Goal: Information Seeking & Learning: Learn about a topic

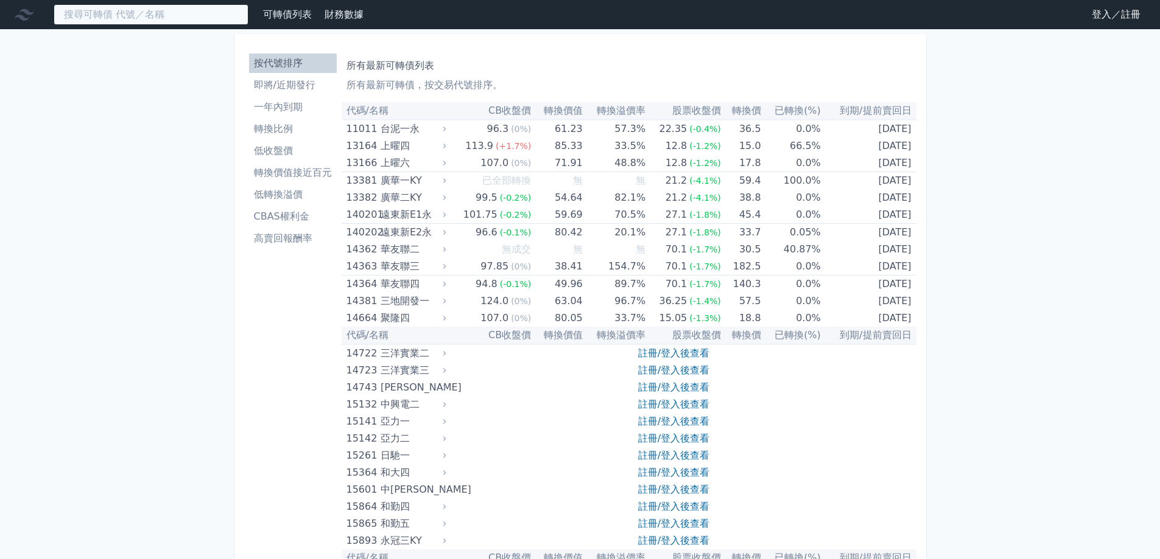
click at [120, 15] on input at bounding box center [151, 14] width 195 height 21
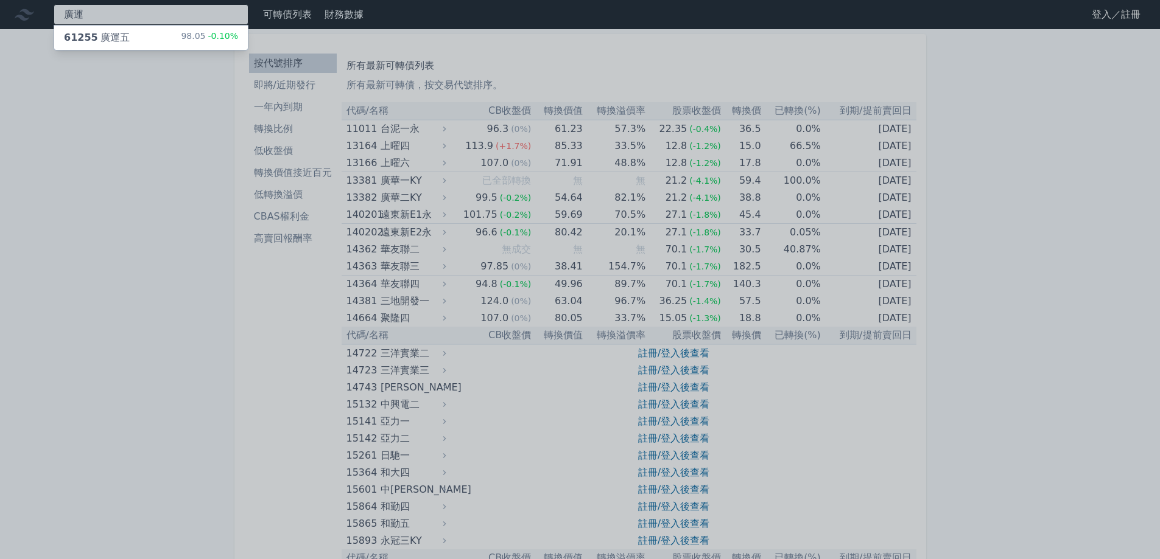
type input "廣運"
click at [143, 38] on div "61255 廣運五 98.05 -0.10%" at bounding box center [151, 38] width 194 height 24
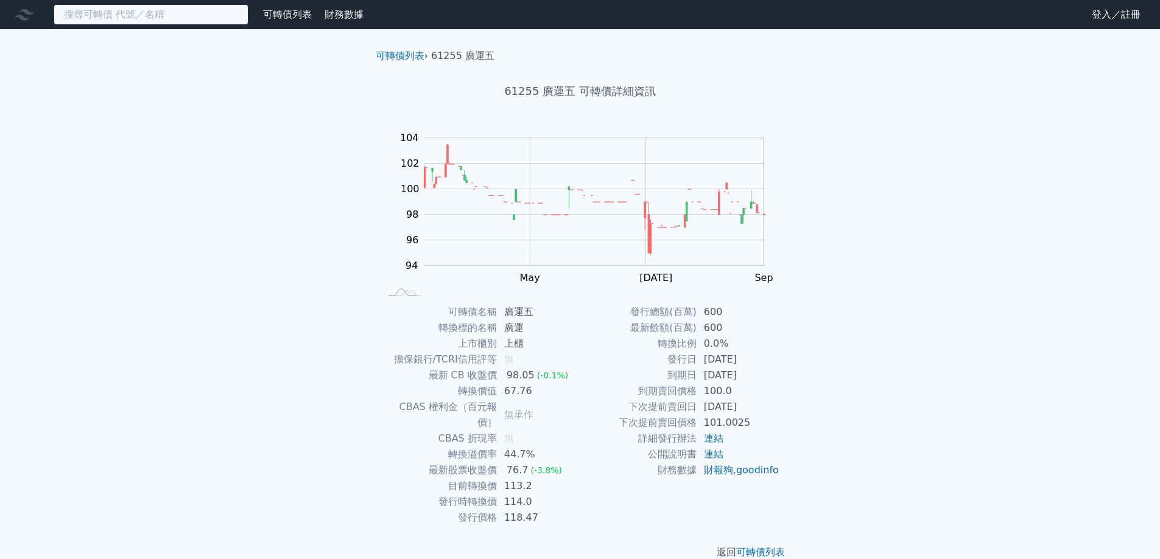
click at [163, 21] on input at bounding box center [151, 14] width 195 height 21
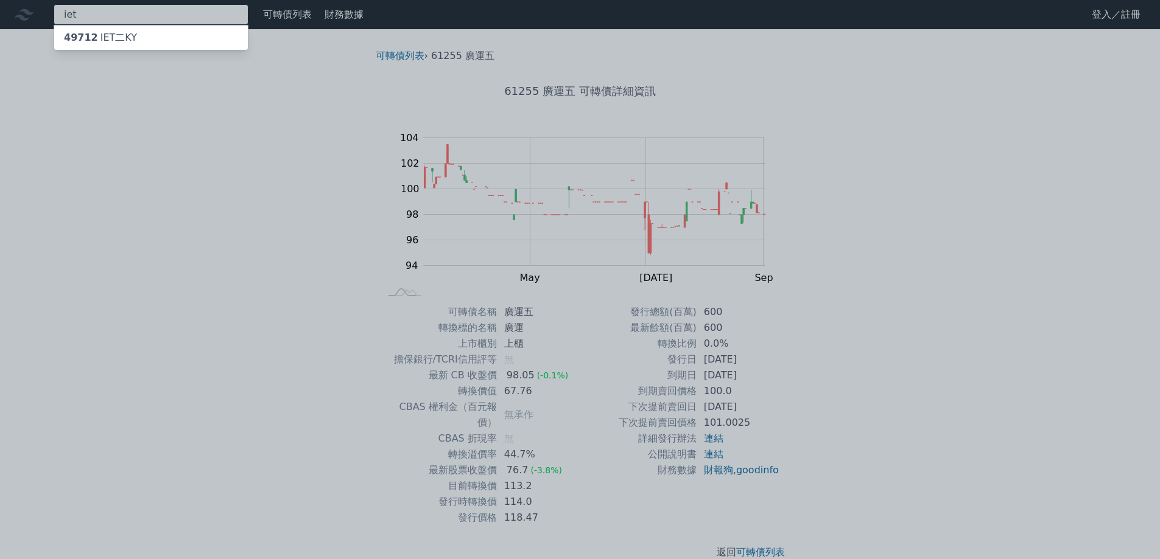
type input "iet"
click at [167, 38] on div "49712 IET二KY" at bounding box center [151, 38] width 194 height 24
click at [130, 13] on div at bounding box center [580, 279] width 1160 height 559
click at [130, 13] on div "iet 49712 IET二KY" at bounding box center [151, 14] width 195 height 21
type input "i"
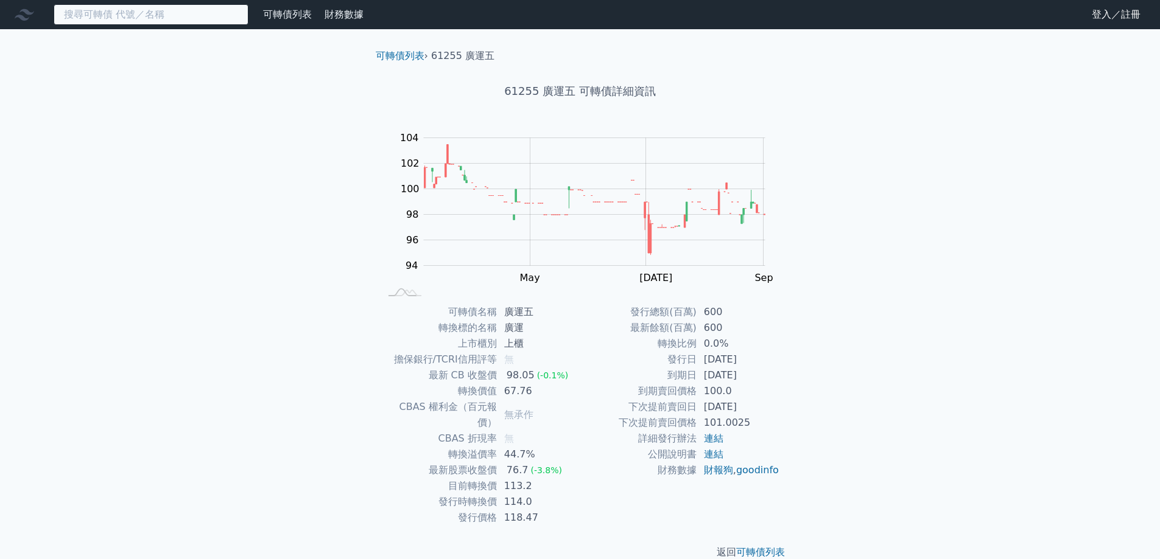
type input "ㄎ"
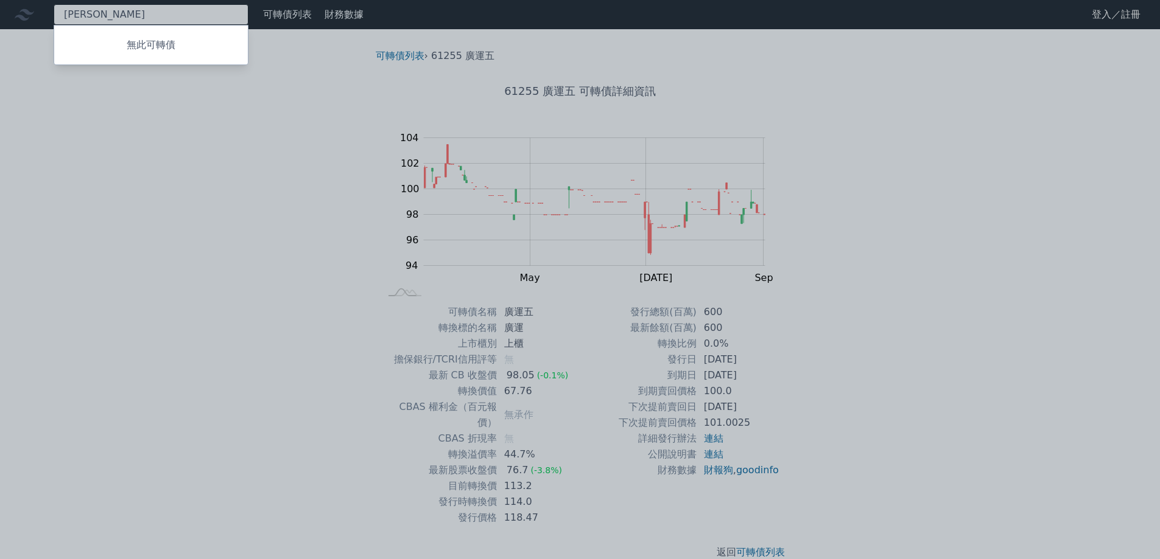
type input "[PERSON_NAME]"
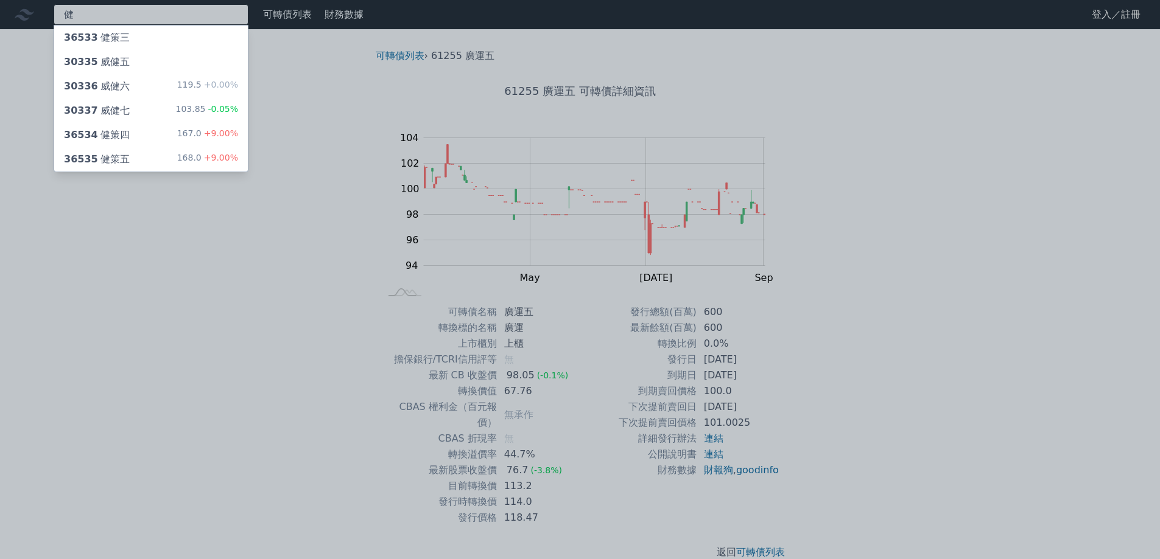
type input "健"
click at [185, 164] on div "168.0 +9.00%" at bounding box center [207, 159] width 61 height 15
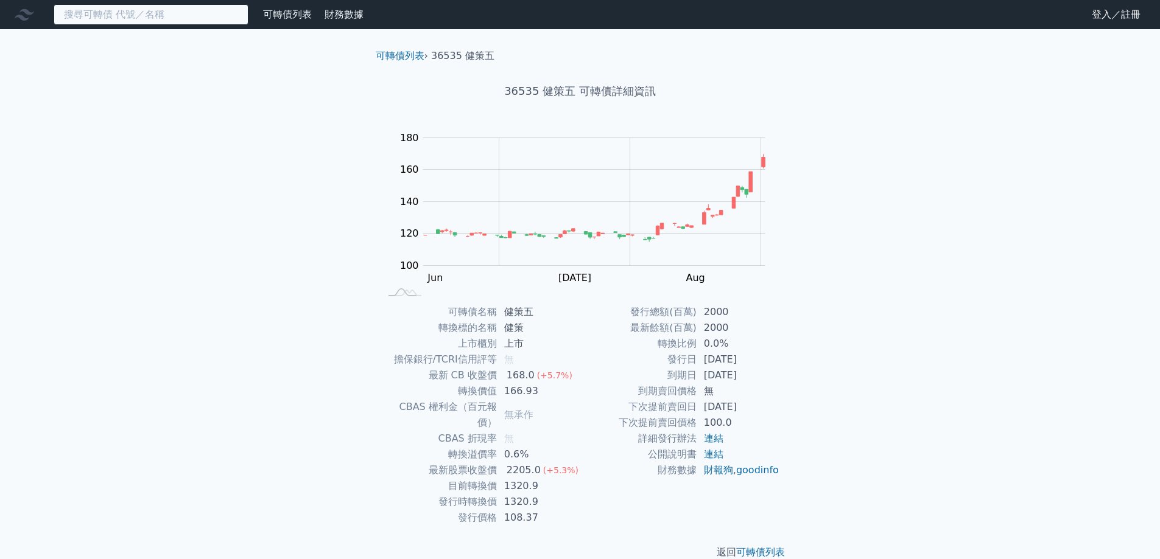
click at [156, 19] on input at bounding box center [151, 14] width 195 height 21
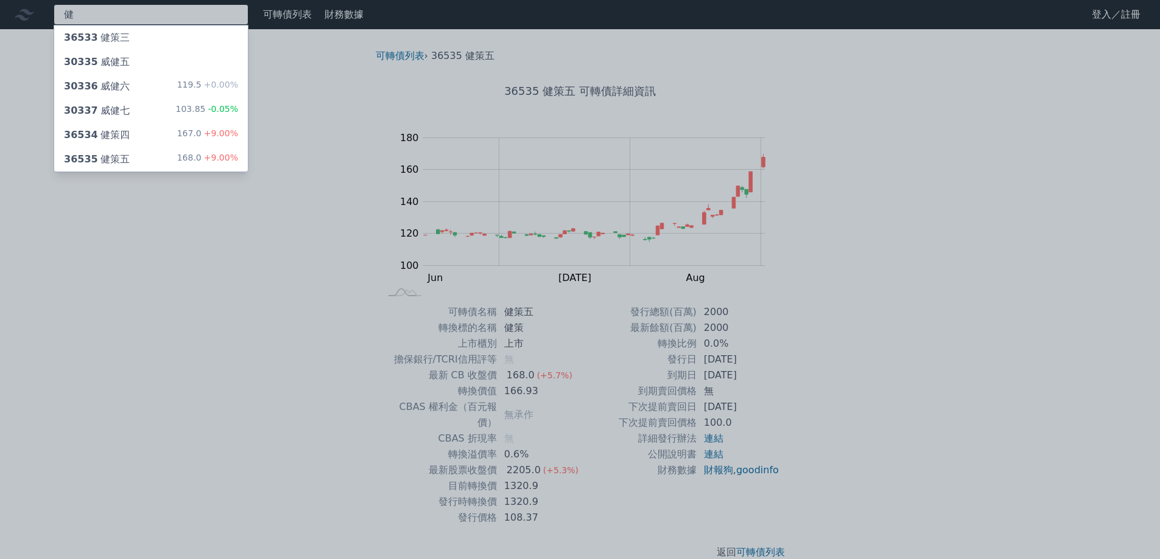
type input "健"
click at [167, 129] on div "36534 健策四 167.0 +9.00%" at bounding box center [151, 135] width 194 height 24
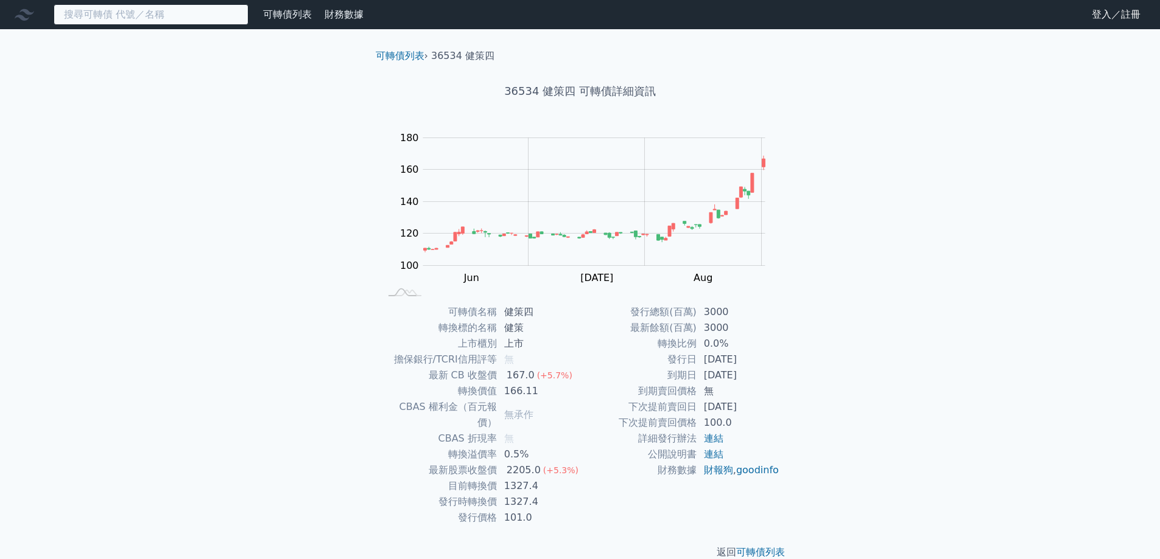
click at [158, 13] on input at bounding box center [151, 14] width 195 height 21
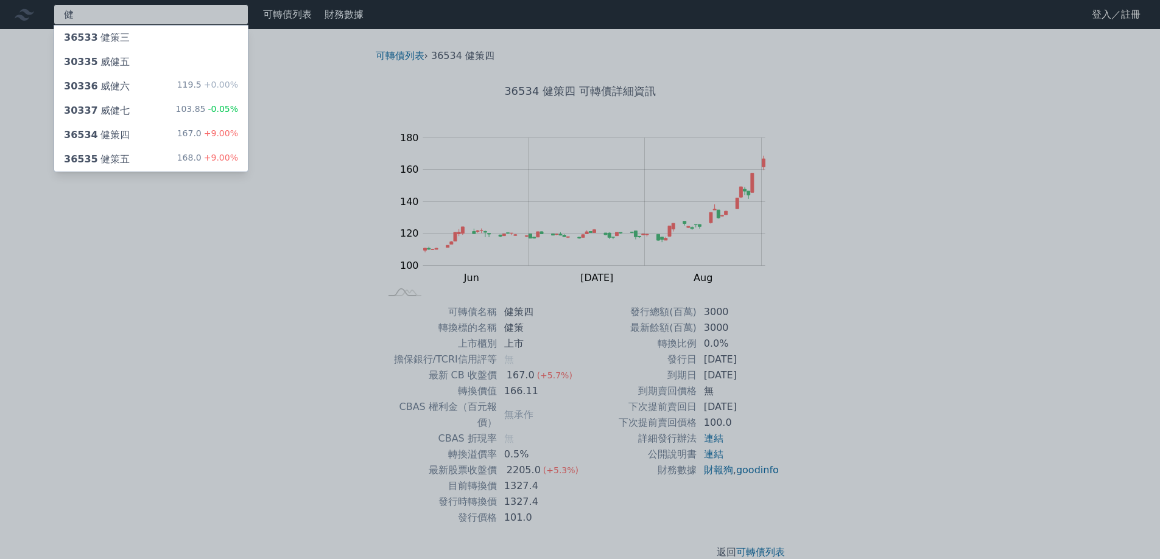
type input "健"
click at [178, 41] on div "36533 健策三" at bounding box center [151, 38] width 194 height 24
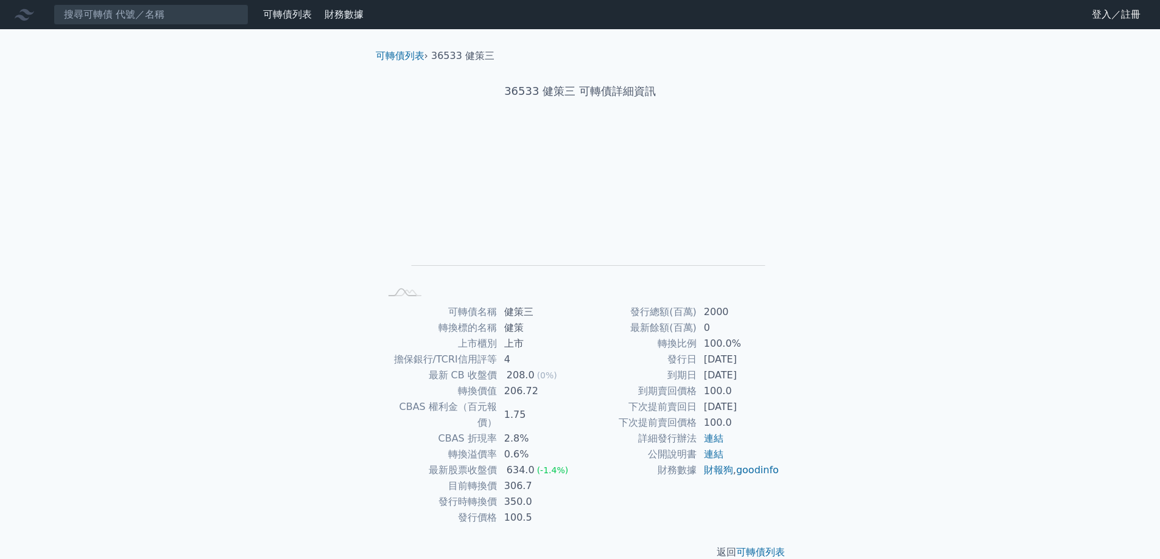
click at [147, 34] on div "可轉債列表 財務數據 可轉債列表 財務數據 登入／註冊 登入／註冊 可轉債列表 › 36533 健策三 36533 健策三 可轉債詳細資訊 Zoom Out …" at bounding box center [580, 290] width 1160 height 580
click at [150, 24] on input at bounding box center [151, 14] width 195 height 21
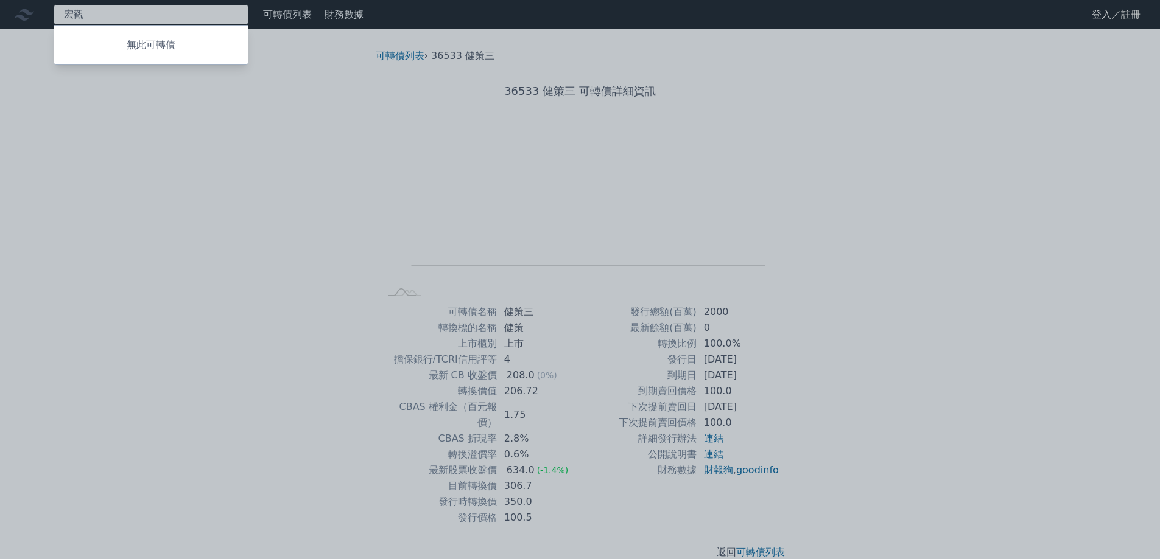
type input "鴻"
